Goal: Task Accomplishment & Management: Manage account settings

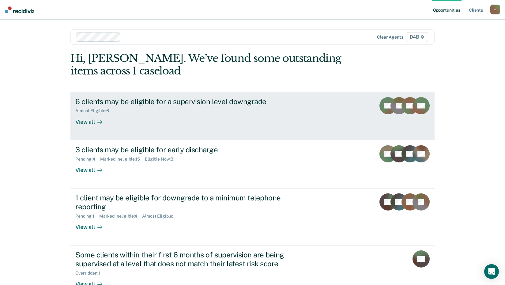
click at [95, 120] on div at bounding box center [98, 121] width 7 height 7
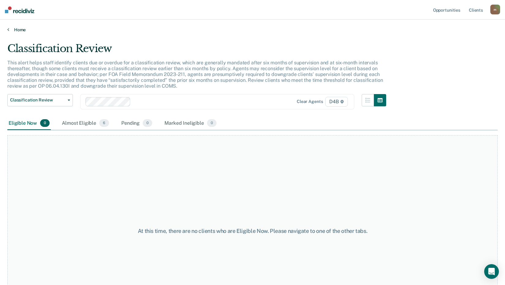
click at [13, 28] on link "Home" at bounding box center [252, 30] width 490 height 6
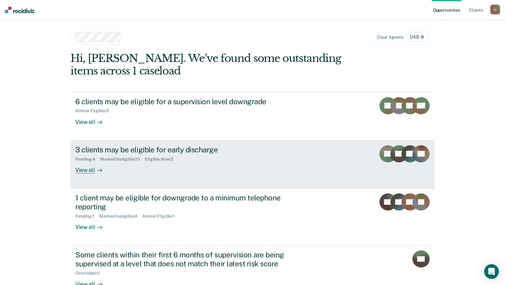
click at [86, 170] on div "View all" at bounding box center [92, 167] width 34 height 12
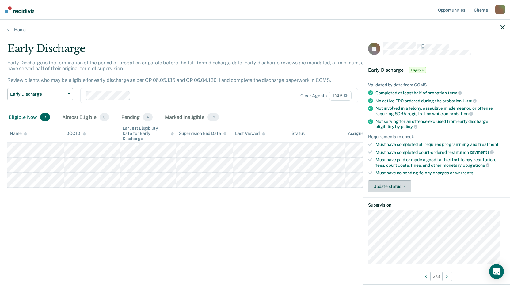
click at [398, 186] on button "Update status" at bounding box center [389, 186] width 43 height 12
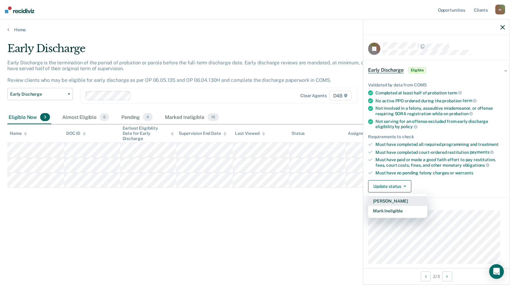
click at [397, 202] on button "[PERSON_NAME]" at bounding box center [397, 201] width 59 height 10
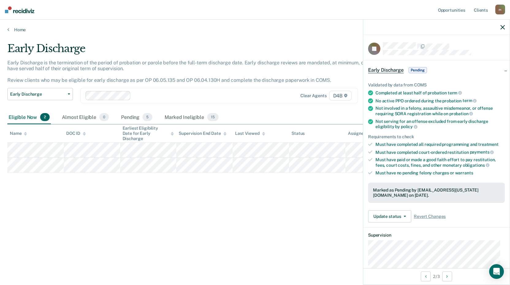
click at [20, 27] on div "Home" at bounding box center [255, 26] width 510 height 13
click at [20, 28] on link "Home" at bounding box center [254, 30] width 495 height 6
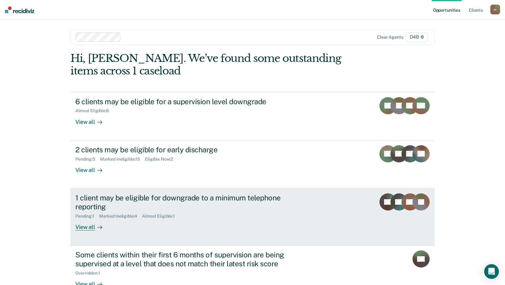
scroll to position [31, 0]
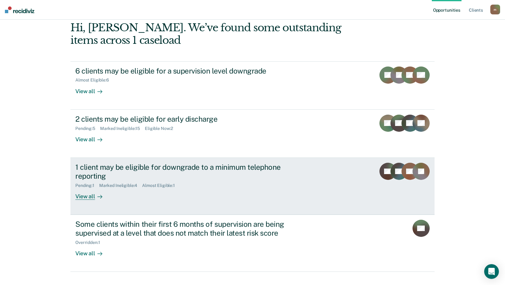
click at [90, 197] on div "View all" at bounding box center [92, 194] width 34 height 12
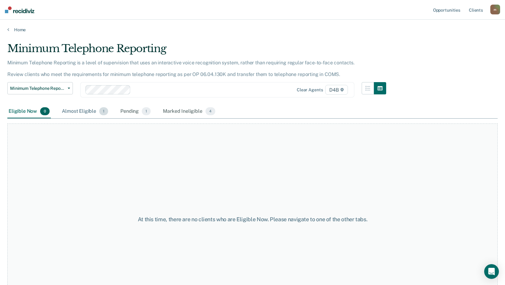
click at [91, 113] on div "Almost Eligible 1" at bounding box center [85, 111] width 49 height 13
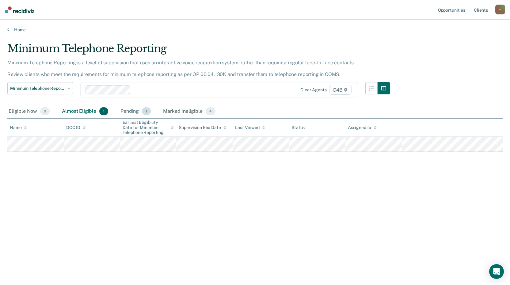
click at [128, 111] on div "Pending 1" at bounding box center [135, 111] width 33 height 13
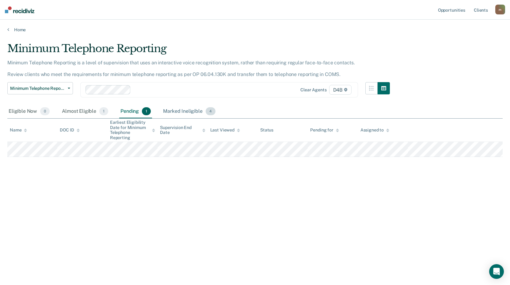
click at [173, 113] on div "Marked Ineligible 4" at bounding box center [189, 111] width 55 height 13
